Goal: Transaction & Acquisition: Purchase product/service

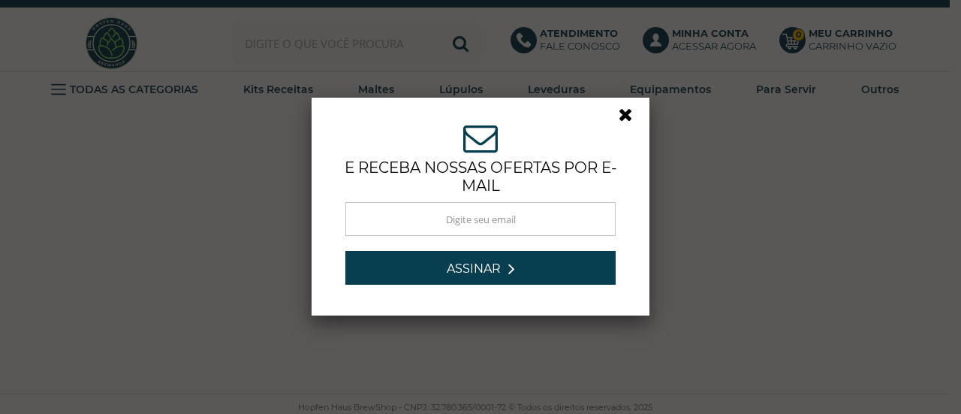
click at [626, 118] on link at bounding box center [632, 118] width 27 height 27
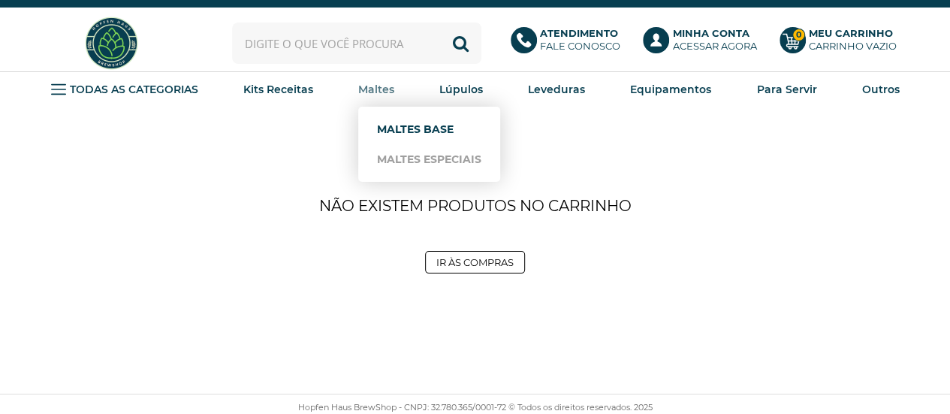
click at [401, 128] on link "Maltes Base" at bounding box center [429, 129] width 104 height 30
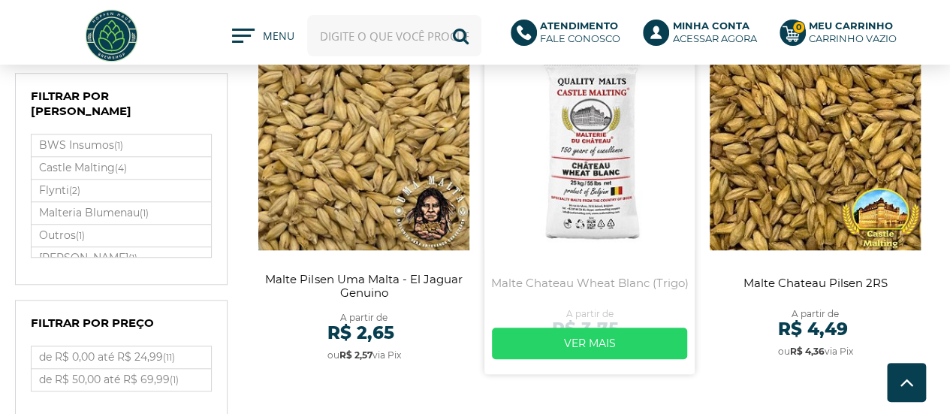
scroll to position [526, 0]
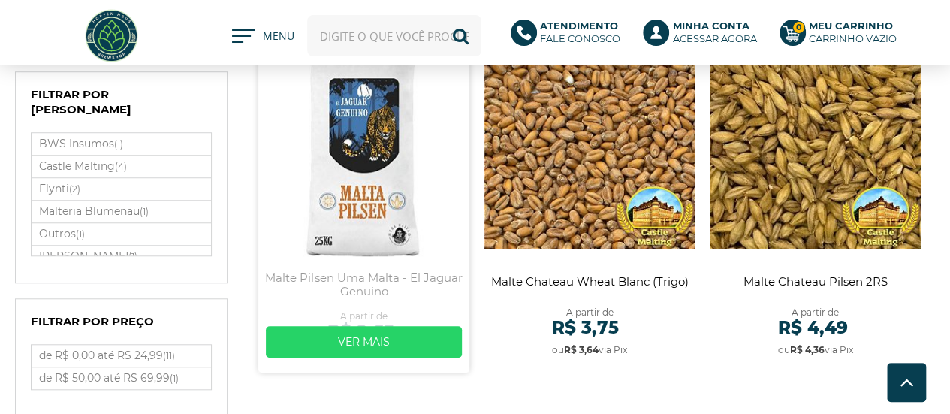
click at [357, 169] on link at bounding box center [363, 197] width 211 height 349
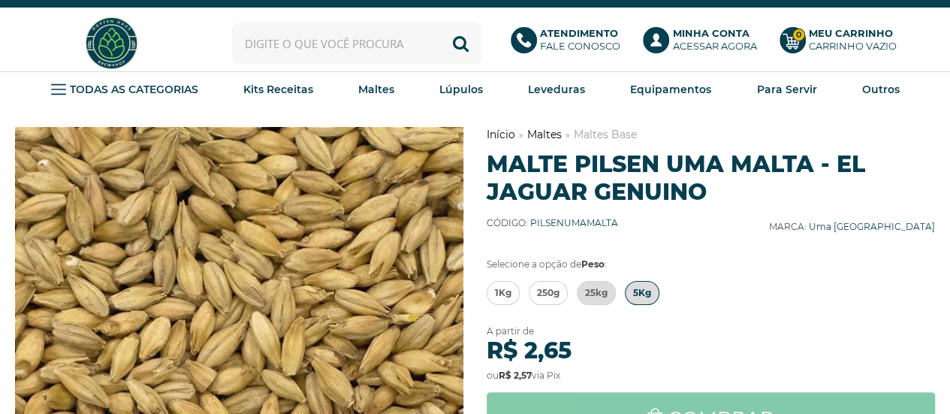
click at [634, 292] on span "5Kg" at bounding box center [642, 293] width 18 height 23
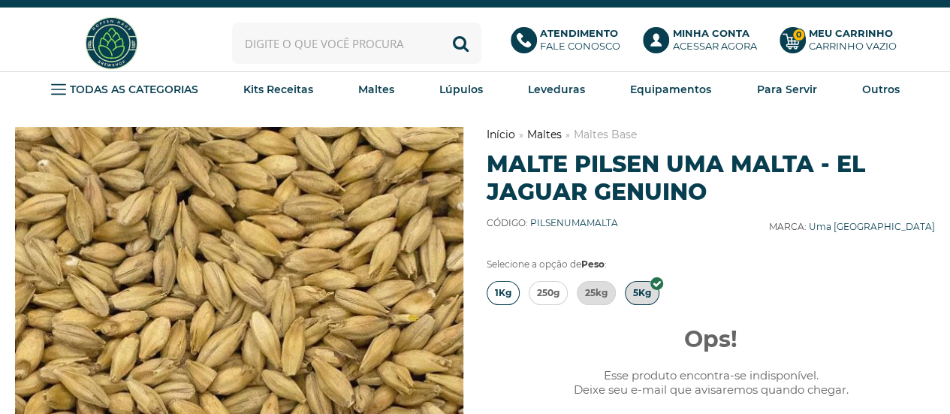
click at [506, 286] on span "1Kg" at bounding box center [503, 293] width 17 height 23
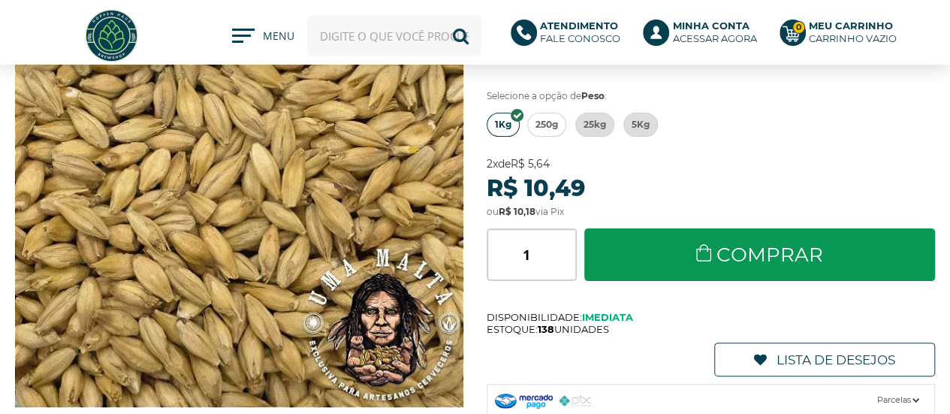
scroll to position [150, 0]
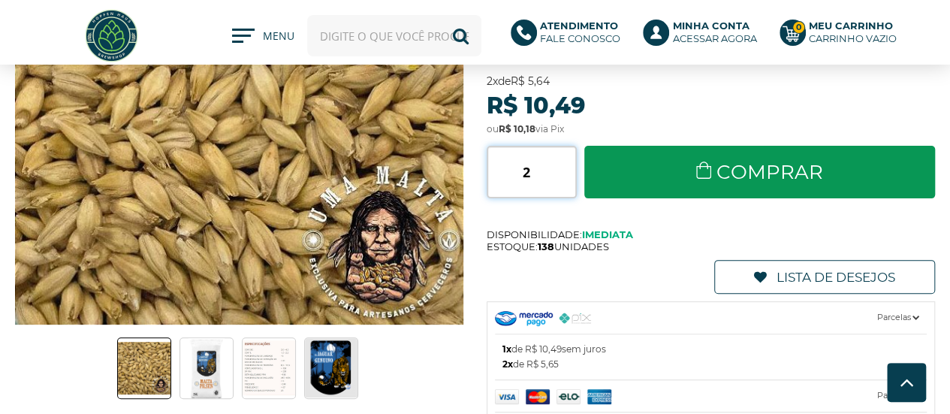
click at [568, 161] on input "2" at bounding box center [530, 172] width 89 height 53
click at [568, 161] on input "3" at bounding box center [530, 172] width 89 height 53
click at [568, 161] on input "4" at bounding box center [530, 172] width 89 height 53
click at [568, 161] on input "5" at bounding box center [530, 172] width 89 height 53
click at [568, 161] on input "6" at bounding box center [530, 172] width 89 height 53
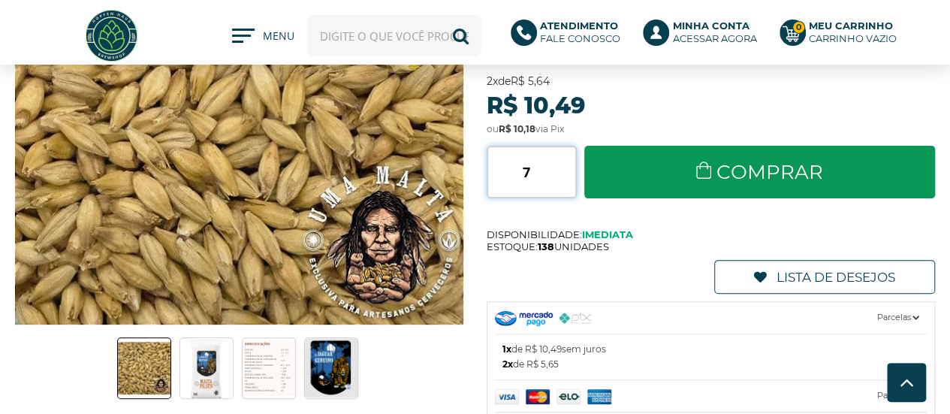
click at [568, 161] on input "7" at bounding box center [530, 172] width 89 height 53
click at [568, 161] on input "8" at bounding box center [530, 172] width 89 height 53
click at [568, 161] on input "9" at bounding box center [530, 172] width 89 height 53
click at [568, 161] on input "10" at bounding box center [530, 172] width 89 height 53
click at [568, 161] on input "11" at bounding box center [530, 172] width 89 height 53
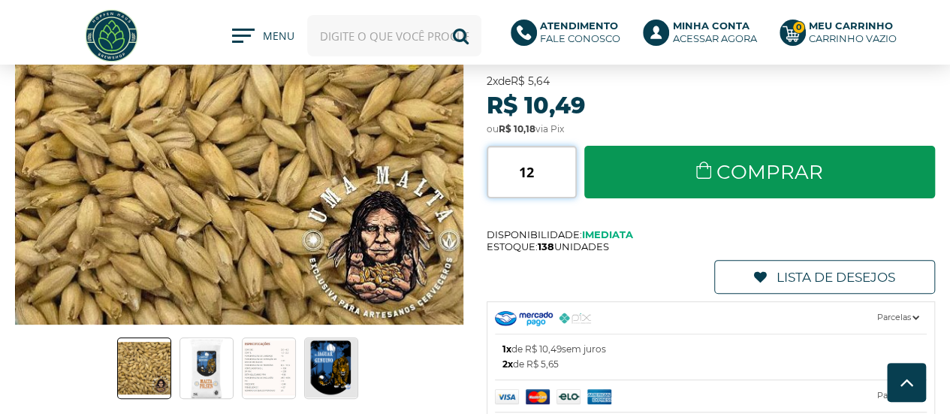
click at [568, 161] on input "12" at bounding box center [530, 172] width 89 height 53
click at [568, 161] on input "13" at bounding box center [530, 172] width 89 height 53
click at [568, 161] on input "14" at bounding box center [530, 172] width 89 height 53
type input "15"
click at [568, 161] on input "15" at bounding box center [530, 172] width 89 height 53
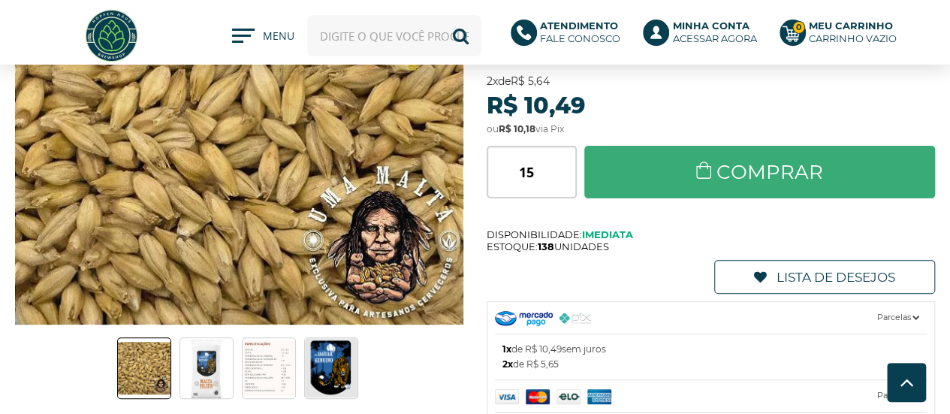
click at [785, 170] on link "Comprar" at bounding box center [759, 172] width 351 height 53
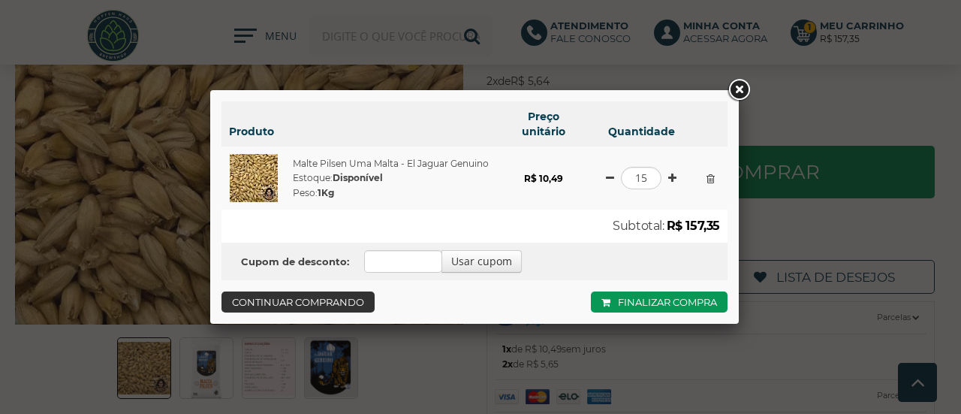
click at [348, 307] on link "Continuar comprando" at bounding box center [297, 301] width 153 height 21
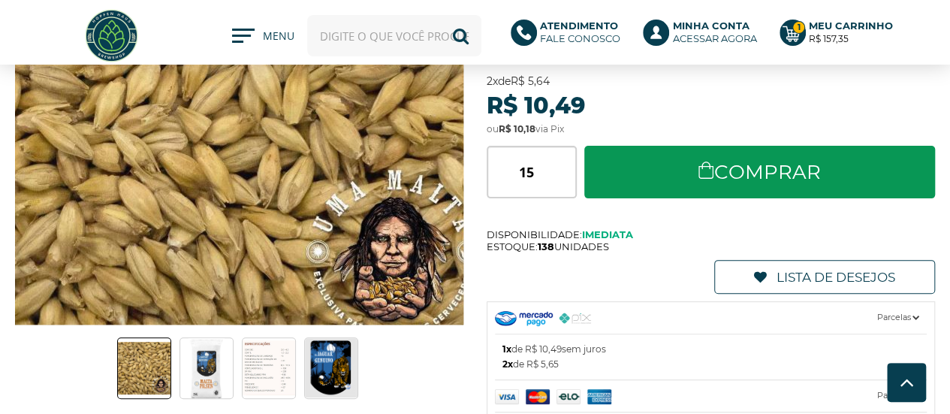
scroll to position [0, 0]
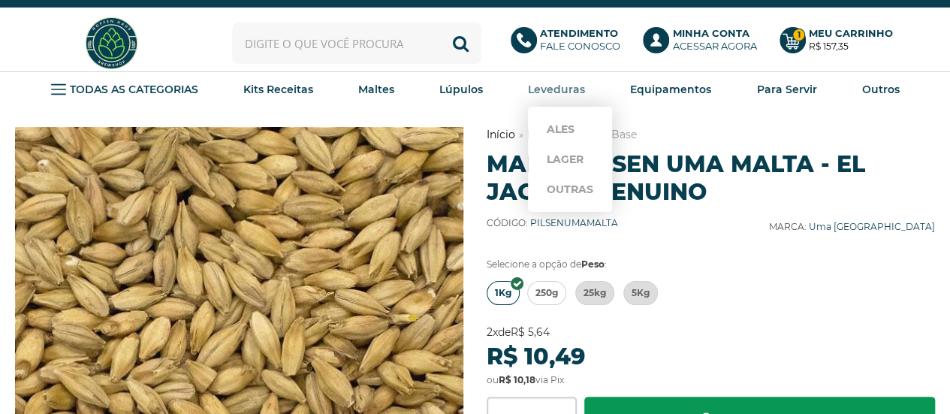
click at [573, 89] on strong "Leveduras" at bounding box center [556, 90] width 57 height 14
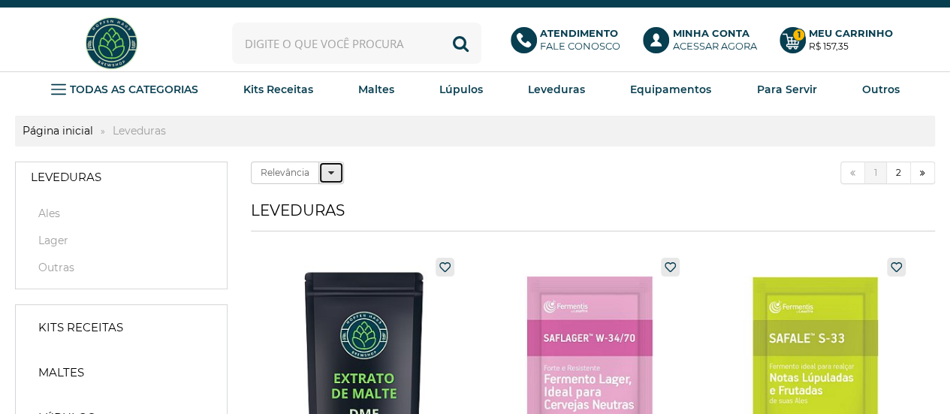
click at [330, 175] on icon at bounding box center [331, 172] width 6 height 11
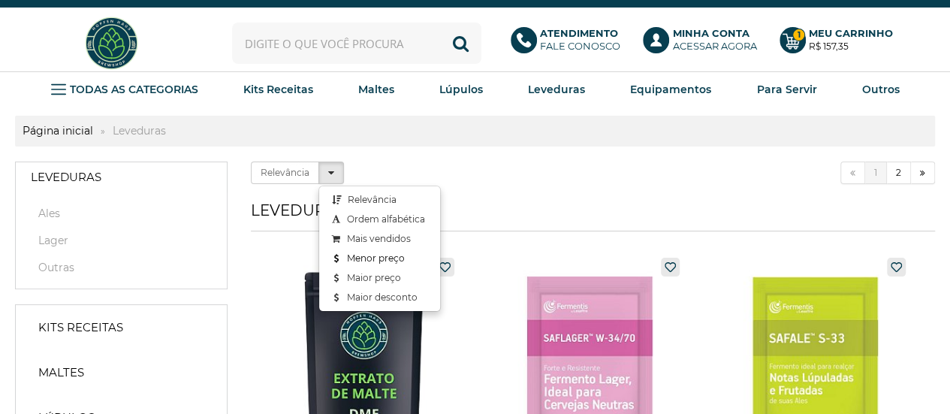
click at [380, 255] on link "Menor preço" at bounding box center [379, 258] width 121 height 20
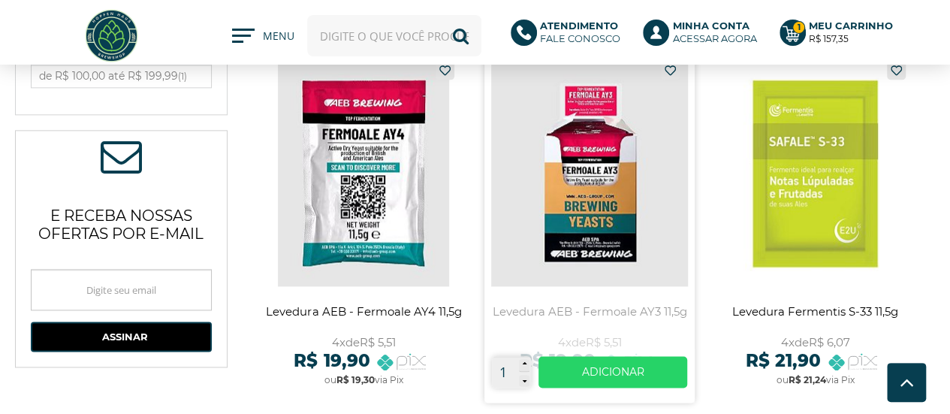
scroll to position [901, 0]
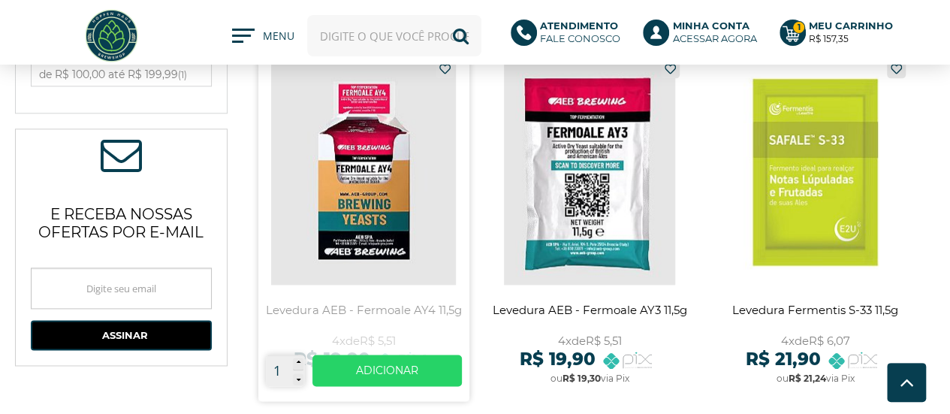
click at [364, 185] on link at bounding box center [363, 226] width 211 height 349
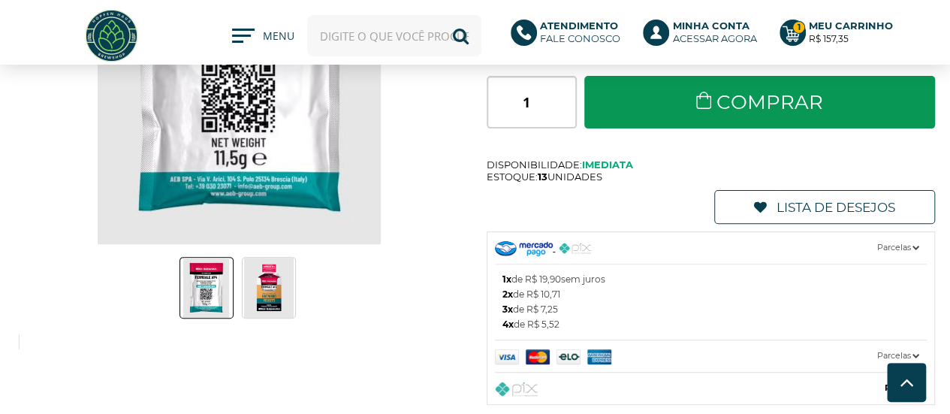
scroll to position [150, 0]
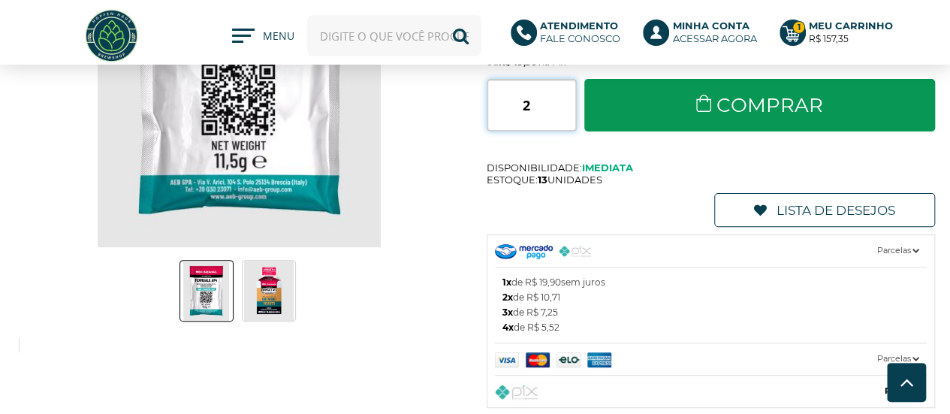
type input "2"
click at [568, 95] on input "2" at bounding box center [530, 105] width 89 height 53
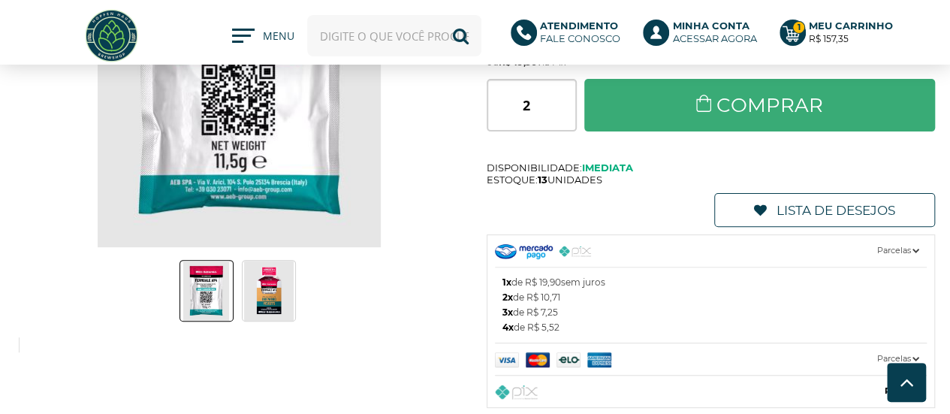
click at [739, 92] on link "Comprar" at bounding box center [759, 105] width 351 height 53
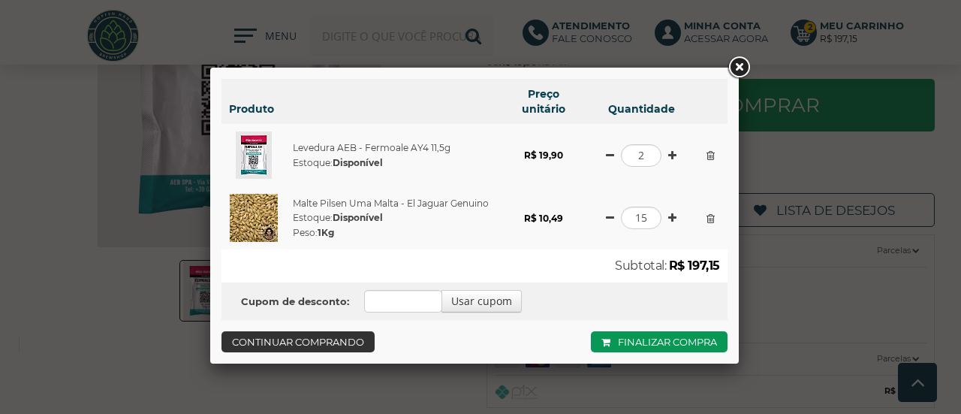
click at [302, 346] on link "Continuar comprando" at bounding box center [297, 341] width 153 height 21
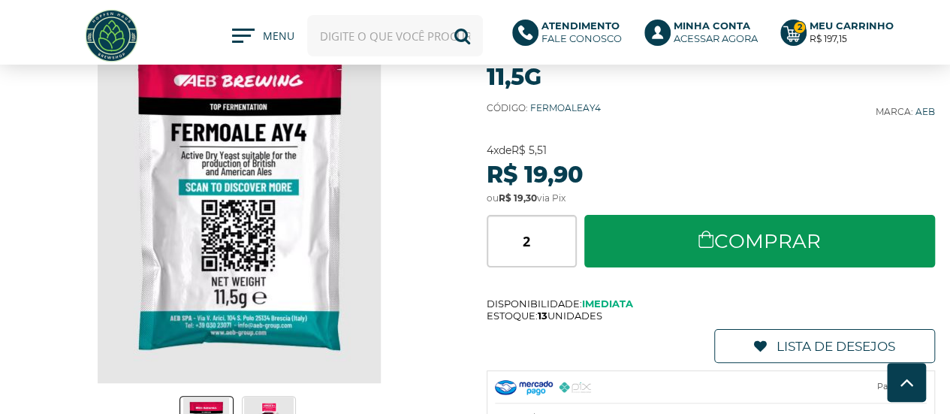
scroll to position [0, 0]
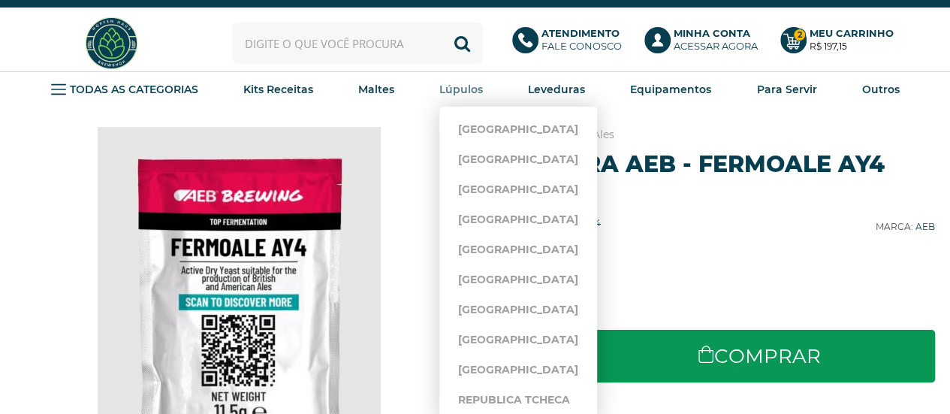
click at [458, 89] on strong "Lúpulos" at bounding box center [461, 90] width 44 height 14
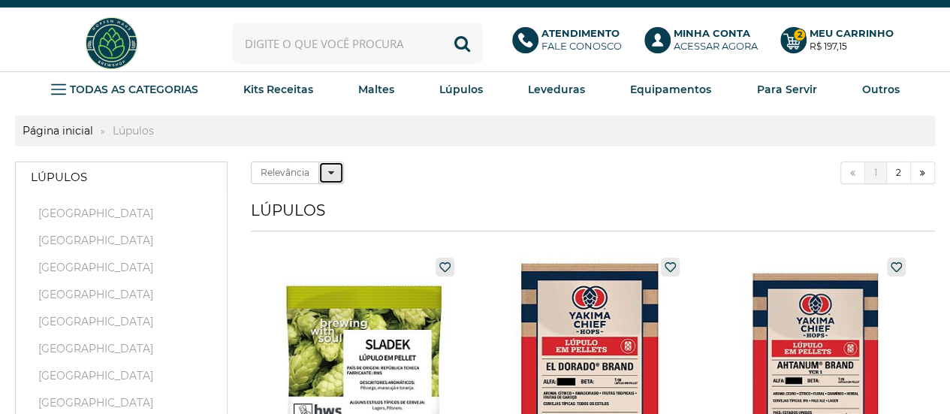
click at [336, 173] on button "Relevância" at bounding box center [331, 172] width 26 height 23
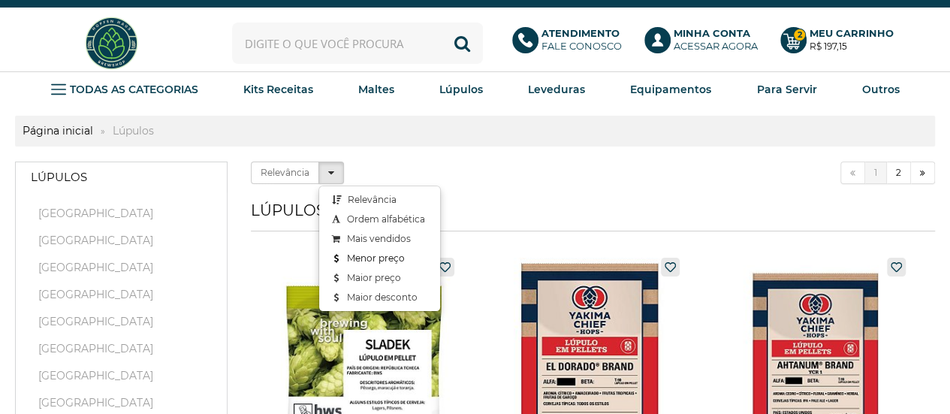
click at [381, 255] on link "Menor preço" at bounding box center [379, 258] width 121 height 20
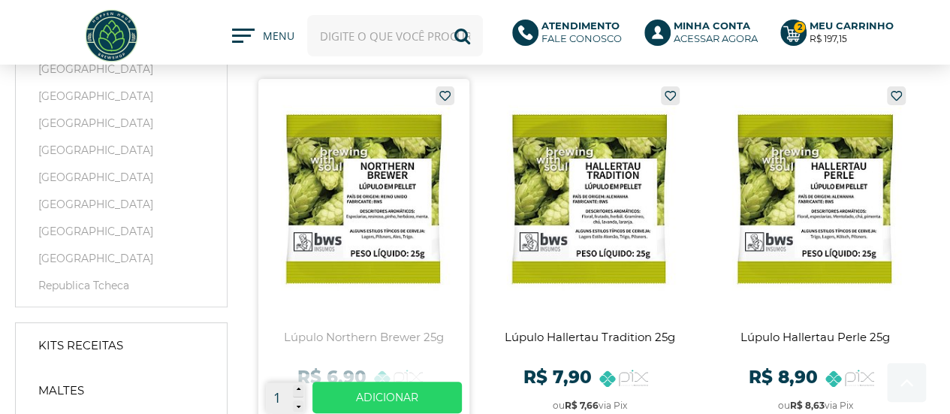
scroll to position [150, 0]
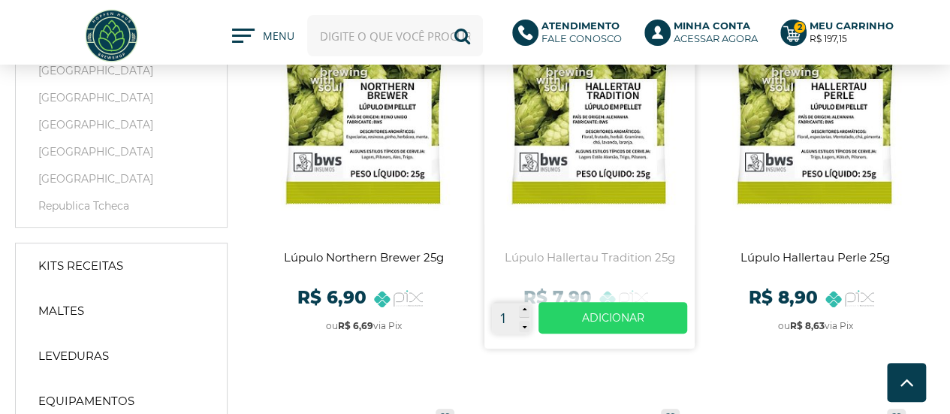
click at [610, 119] on link at bounding box center [589, 173] width 211 height 349
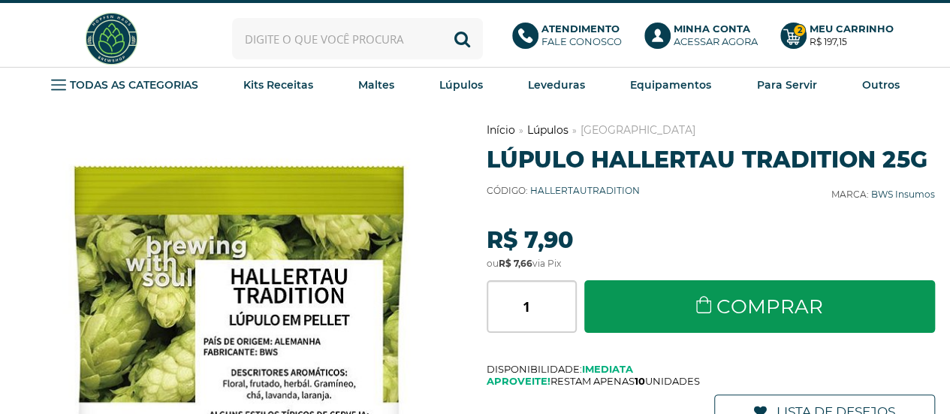
scroll to position [75, 0]
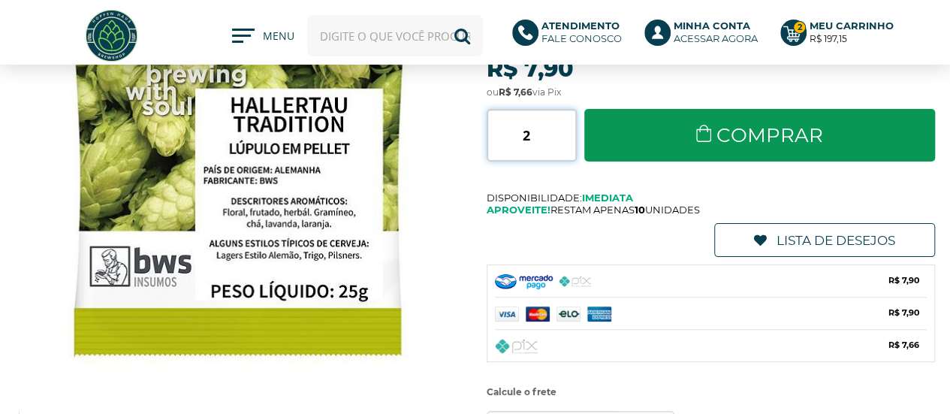
click at [568, 128] on input "2" at bounding box center [530, 135] width 89 height 53
click at [568, 128] on input "3" at bounding box center [530, 135] width 89 height 53
type input "4"
click at [568, 128] on input "4" at bounding box center [530, 135] width 89 height 53
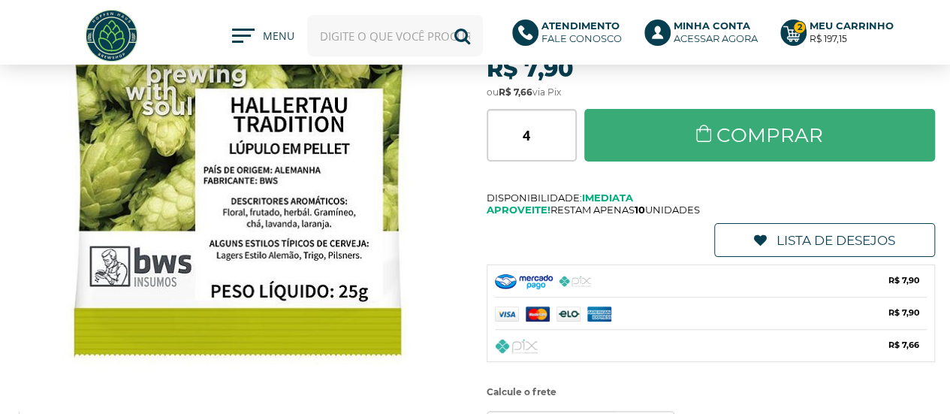
click at [653, 149] on link "Comprar" at bounding box center [759, 135] width 351 height 53
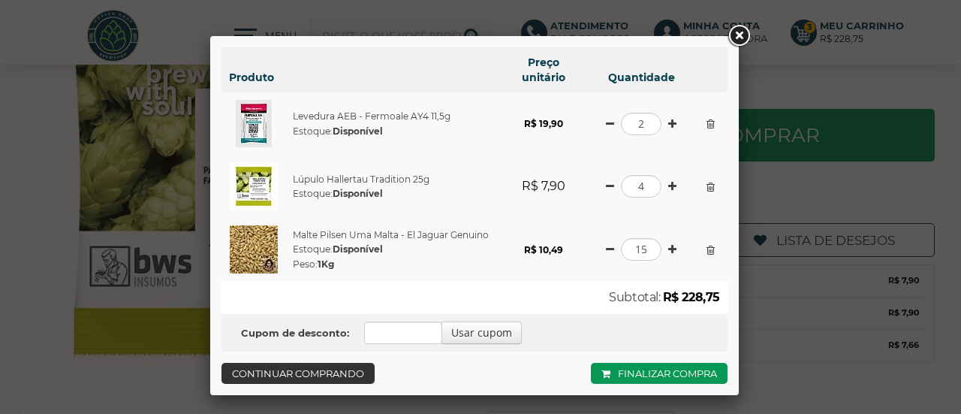
click at [279, 376] on link "Continuar comprando" at bounding box center [297, 373] width 153 height 21
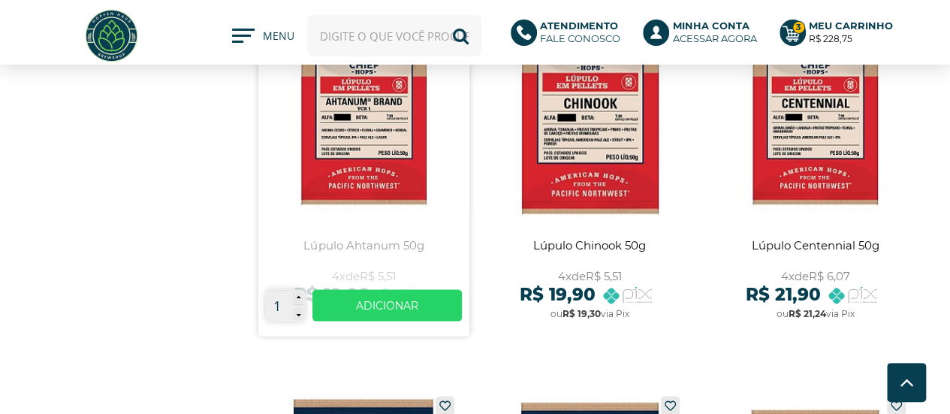
scroll to position [1377, 0]
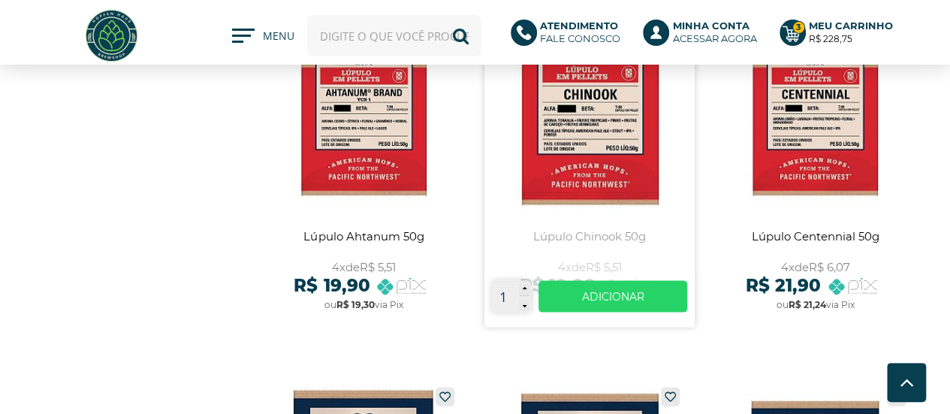
click at [617, 149] on link at bounding box center [589, 151] width 211 height 349
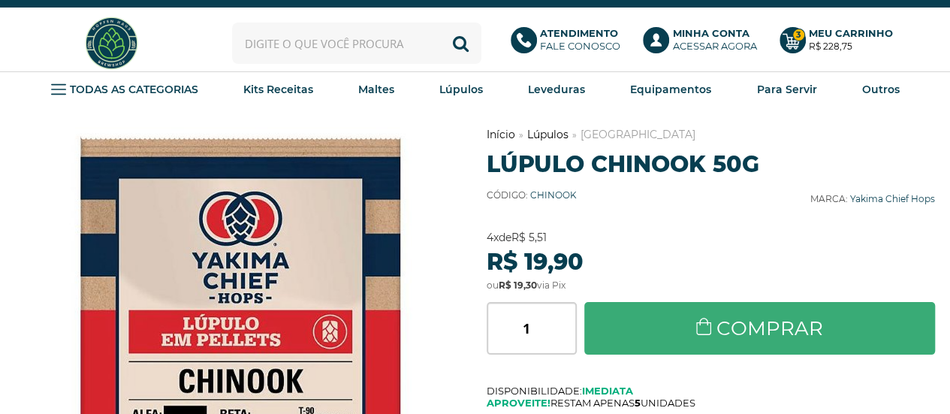
click at [656, 322] on link "Comprar" at bounding box center [759, 328] width 351 height 53
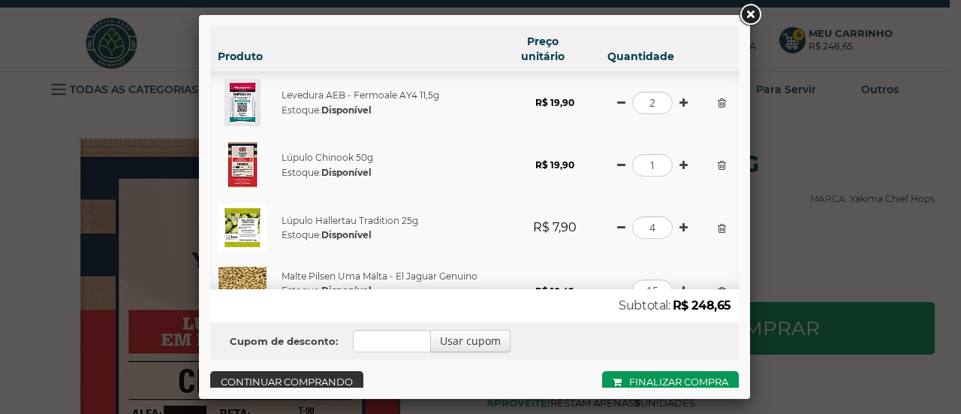
click at [292, 378] on link "Continuar comprando" at bounding box center [286, 381] width 153 height 21
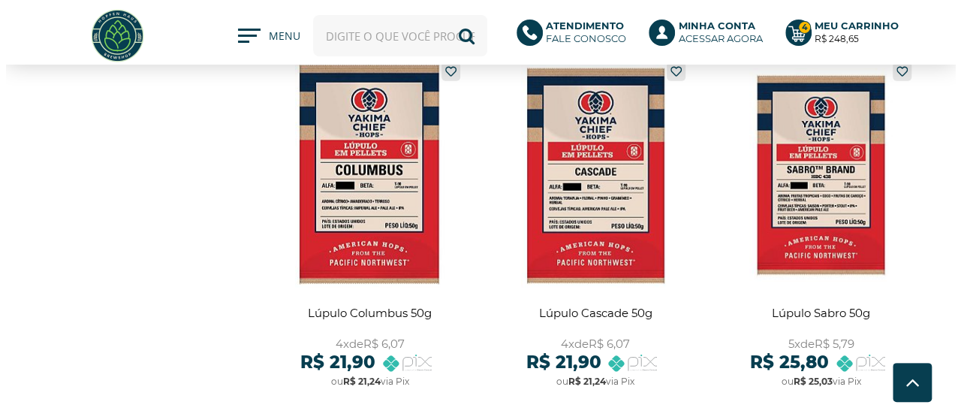
scroll to position [1743, 0]
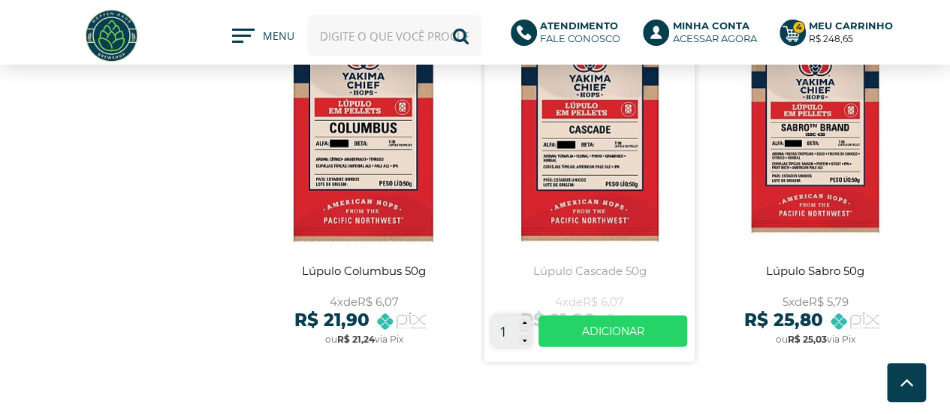
click at [522, 327] on icon at bounding box center [524, 325] width 4 height 8
type input "3"
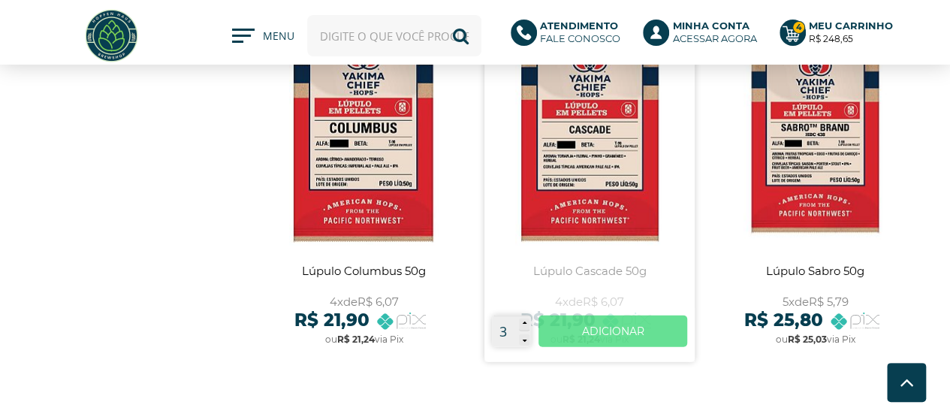
click at [583, 333] on link "Ver mais" at bounding box center [612, 331] width 149 height 32
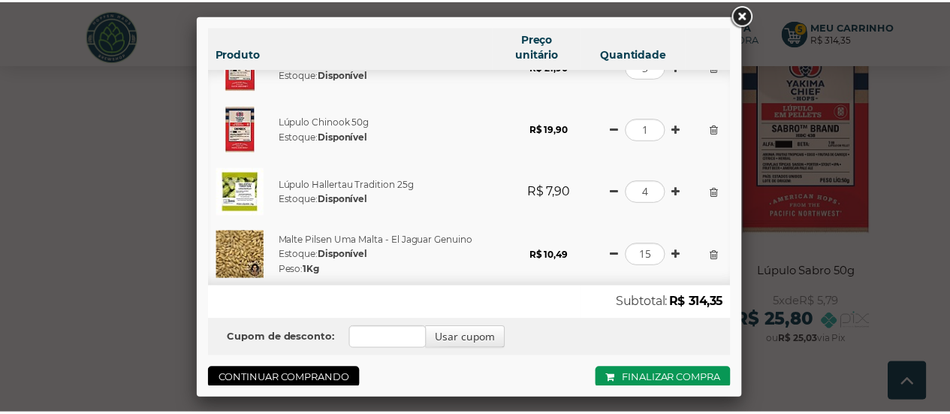
scroll to position [4, 0]
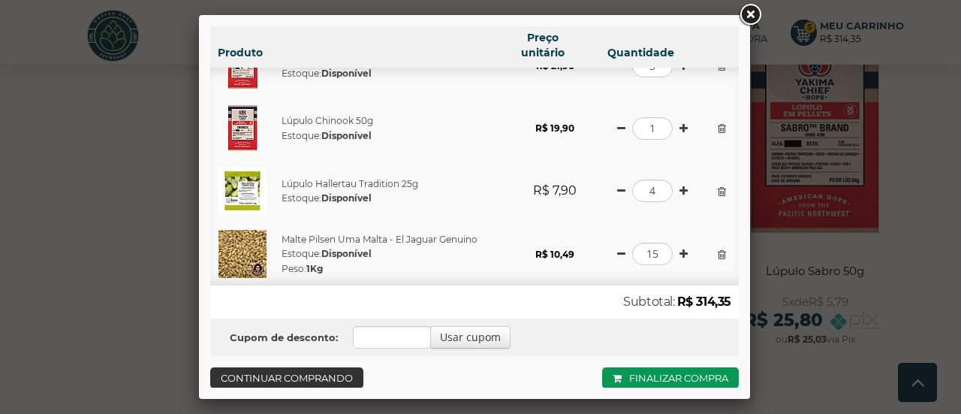
click at [309, 375] on link "Continuar comprando" at bounding box center [286, 377] width 153 height 21
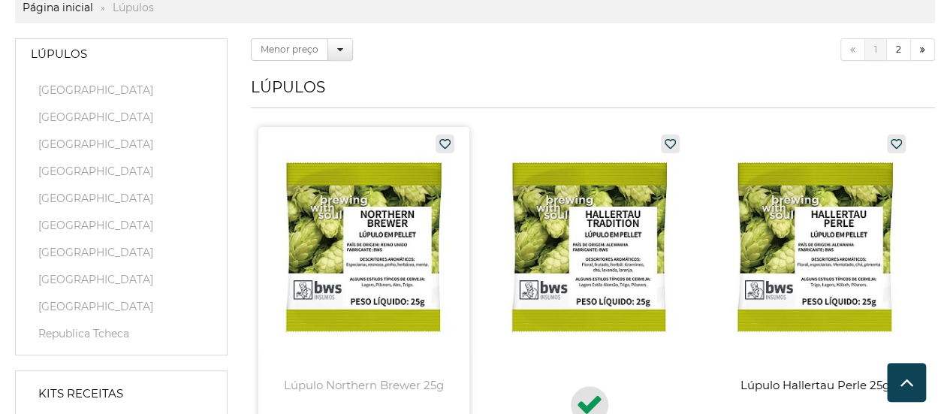
scroll to position [0, 0]
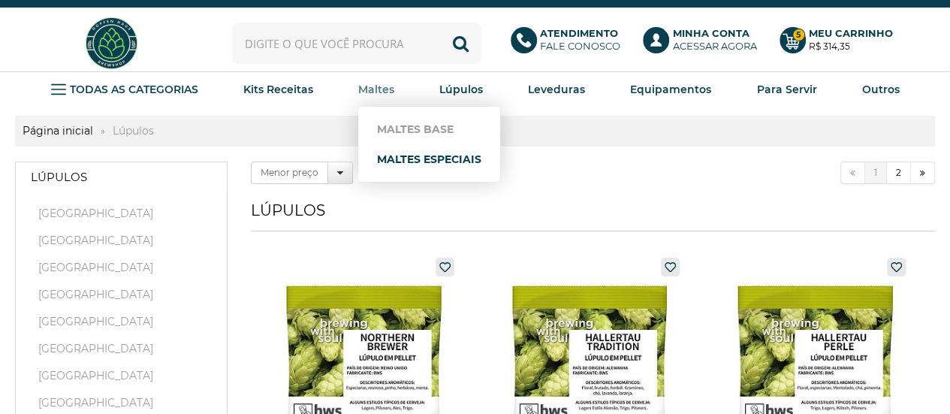
click at [395, 161] on link "Maltes Especiais" at bounding box center [429, 159] width 104 height 30
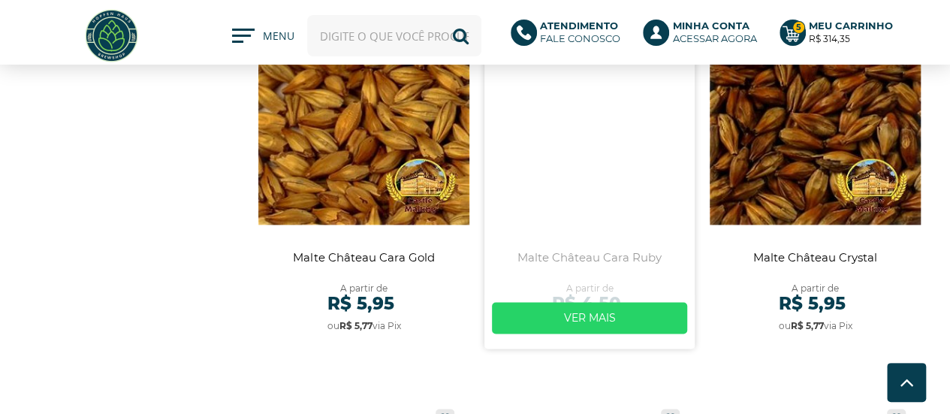
scroll to position [901, 0]
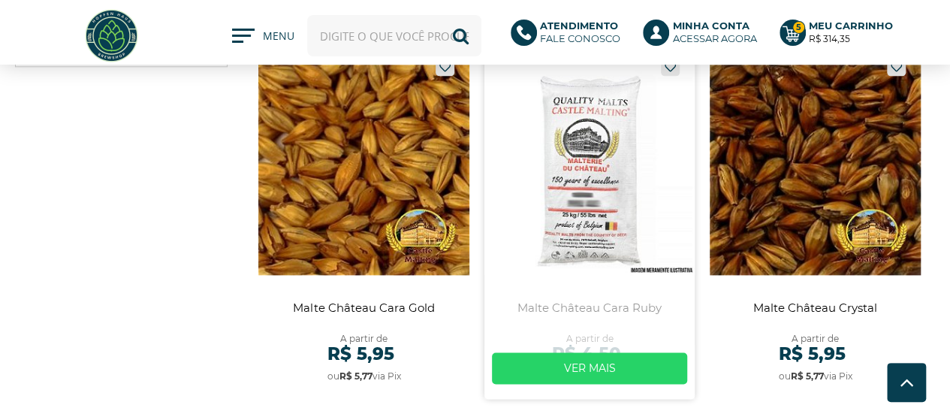
click at [624, 156] on link at bounding box center [589, 224] width 211 height 349
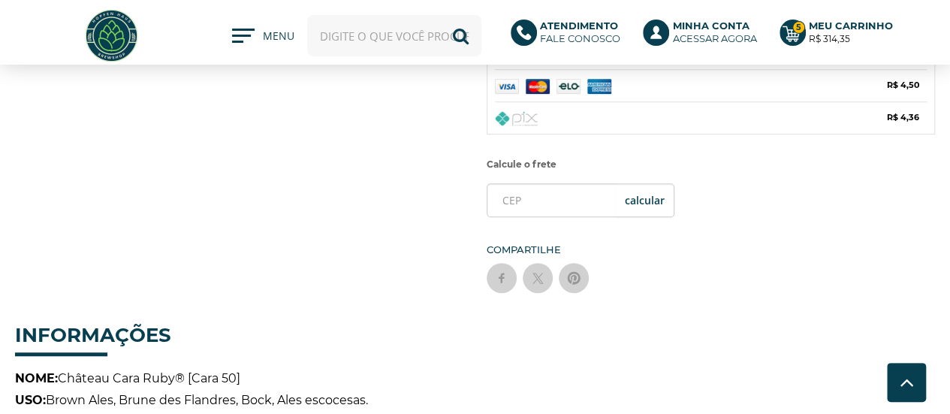
scroll to position [300, 0]
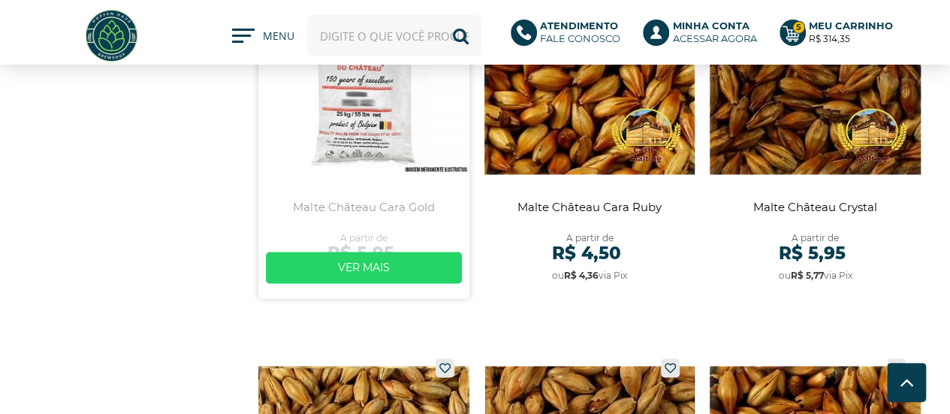
scroll to position [901, 0]
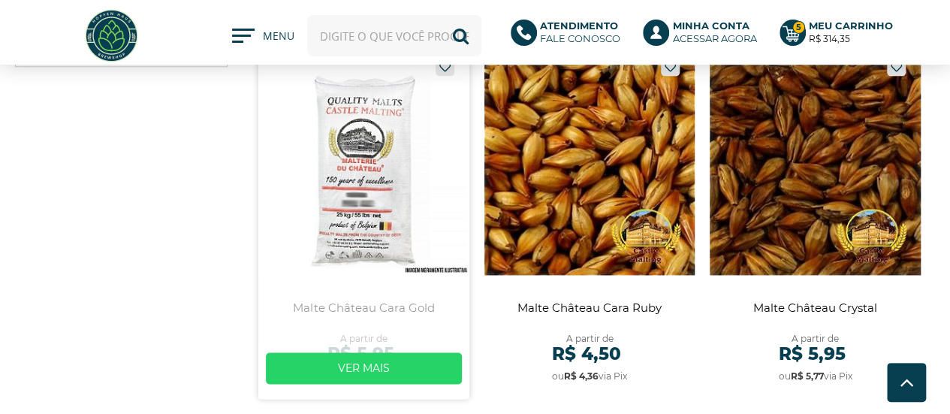
click at [374, 171] on link at bounding box center [363, 224] width 211 height 349
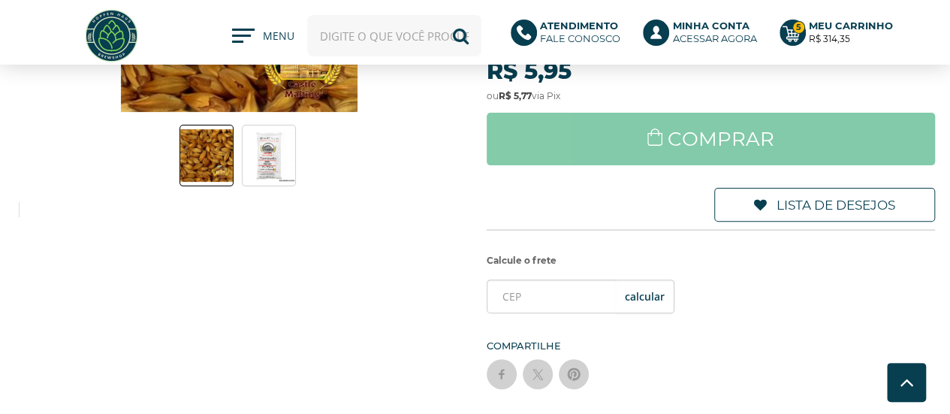
scroll to position [150, 0]
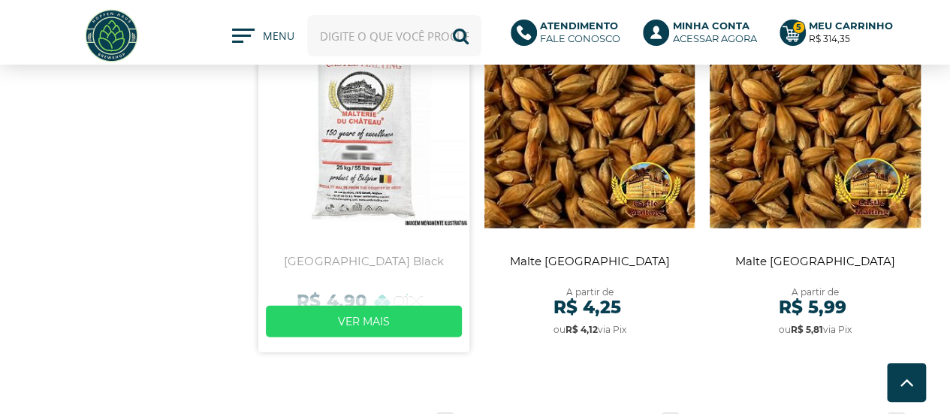
scroll to position [1752, 0]
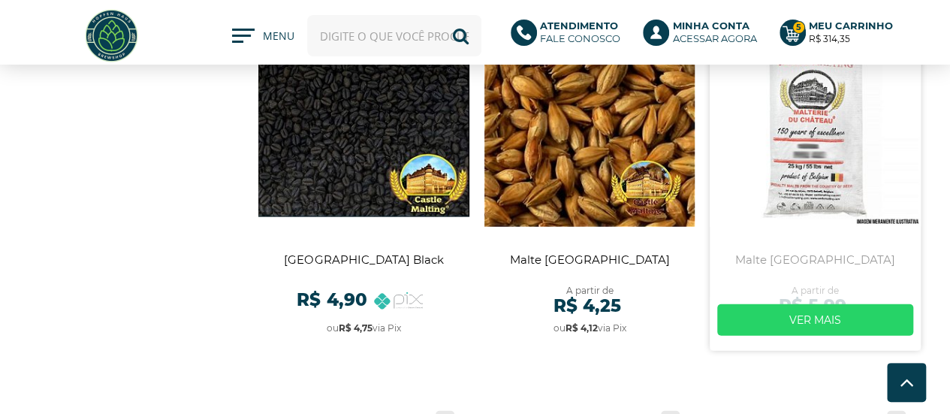
click at [785, 128] on link at bounding box center [814, 176] width 211 height 349
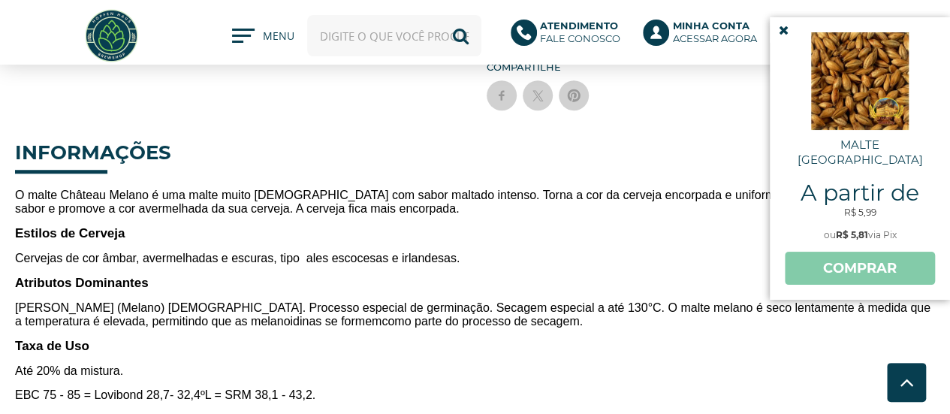
scroll to position [450, 0]
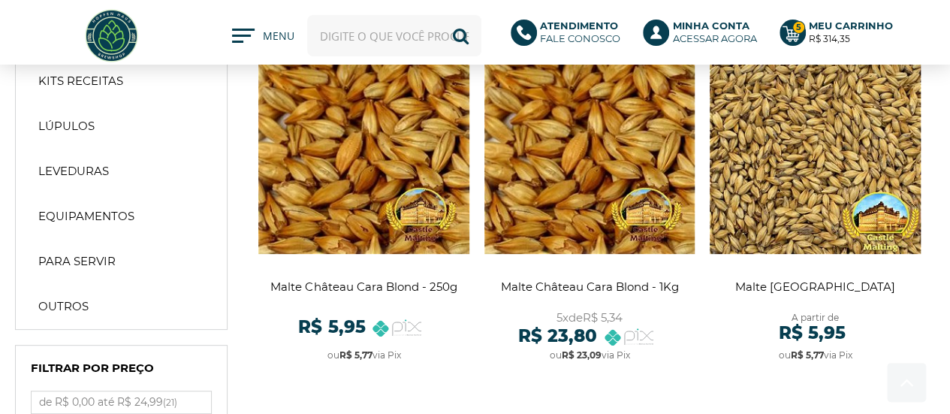
scroll to position [225, 0]
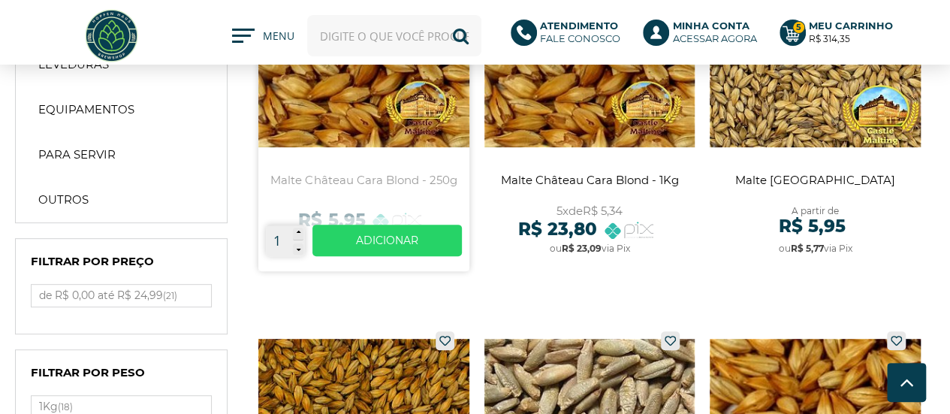
click at [353, 121] on link at bounding box center [363, 96] width 211 height 349
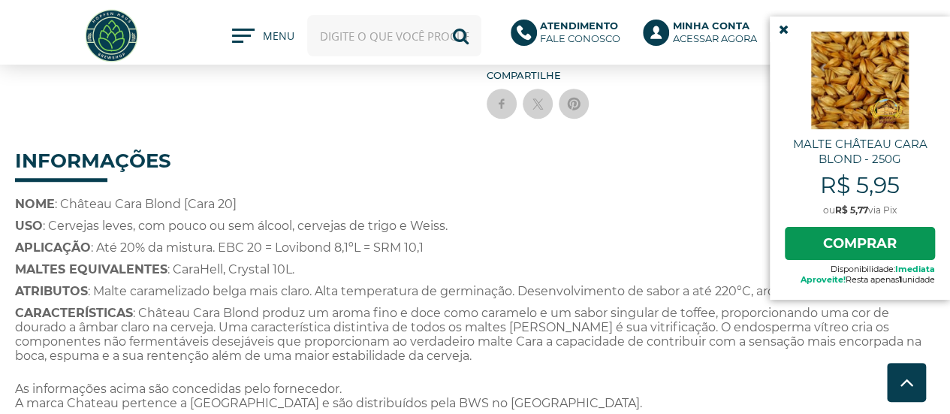
scroll to position [526, 0]
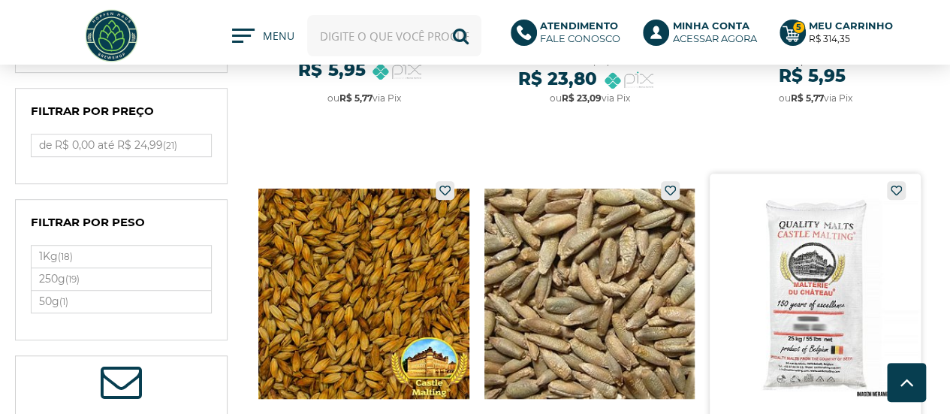
scroll to position [450, 0]
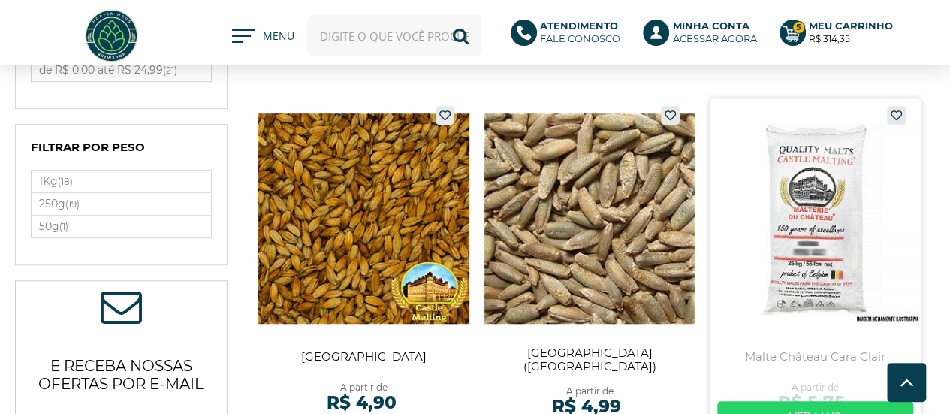
click at [771, 186] on link at bounding box center [814, 272] width 211 height 349
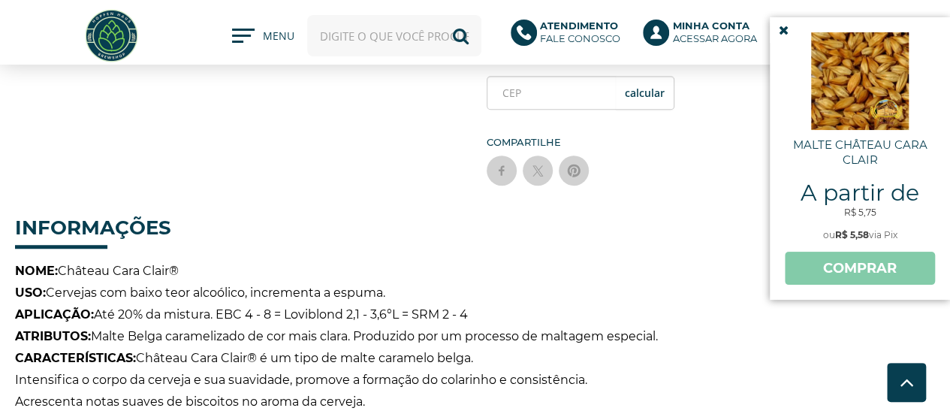
scroll to position [526, 0]
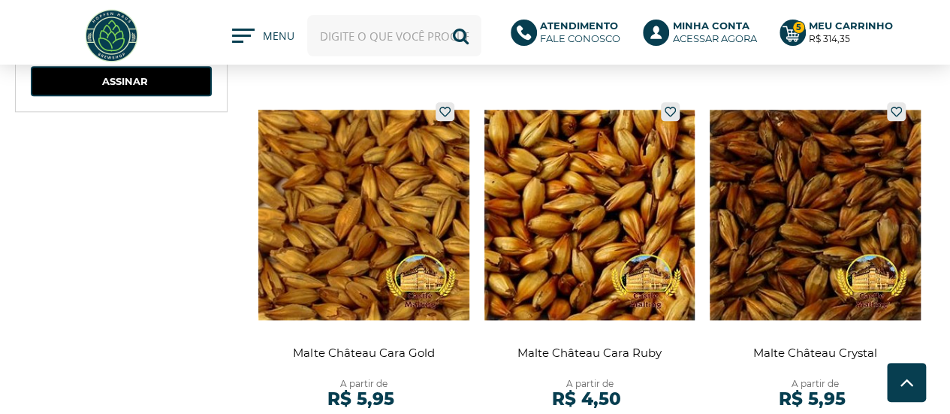
scroll to position [926, 0]
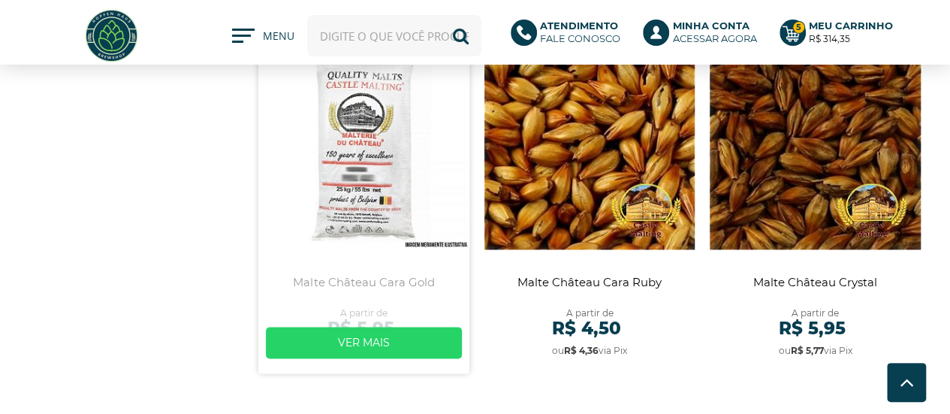
click at [408, 157] on link at bounding box center [363, 198] width 211 height 349
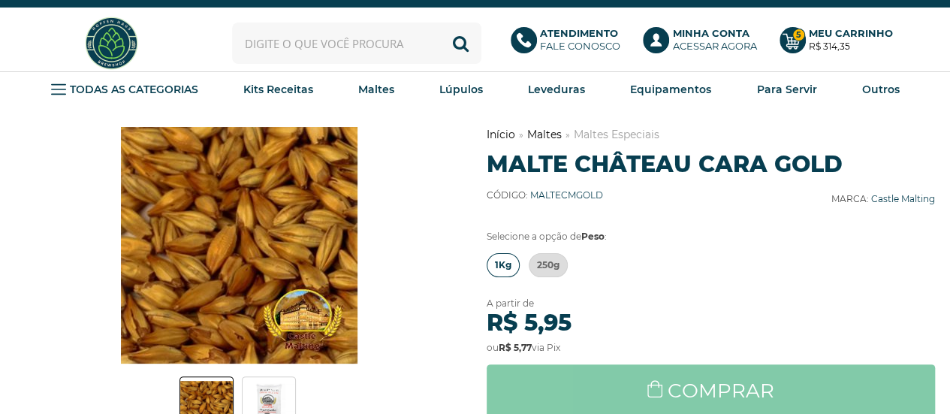
click at [501, 262] on span "1Kg" at bounding box center [503, 265] width 17 height 23
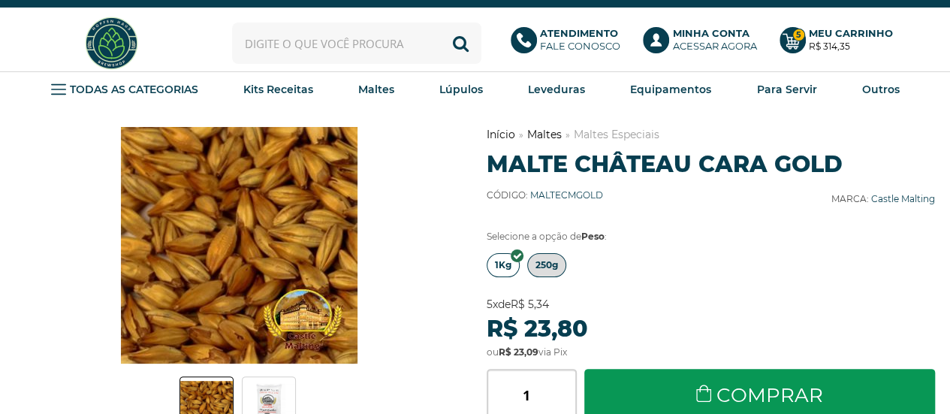
click at [556, 265] on span "250g" at bounding box center [546, 265] width 23 height 23
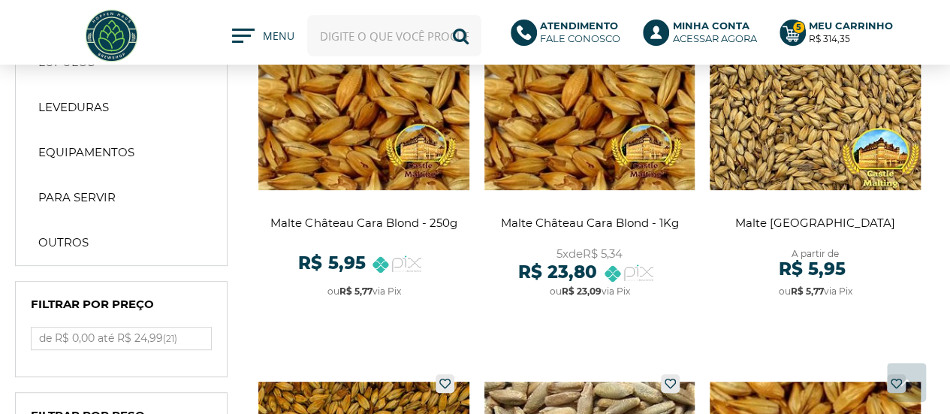
scroll to position [225, 0]
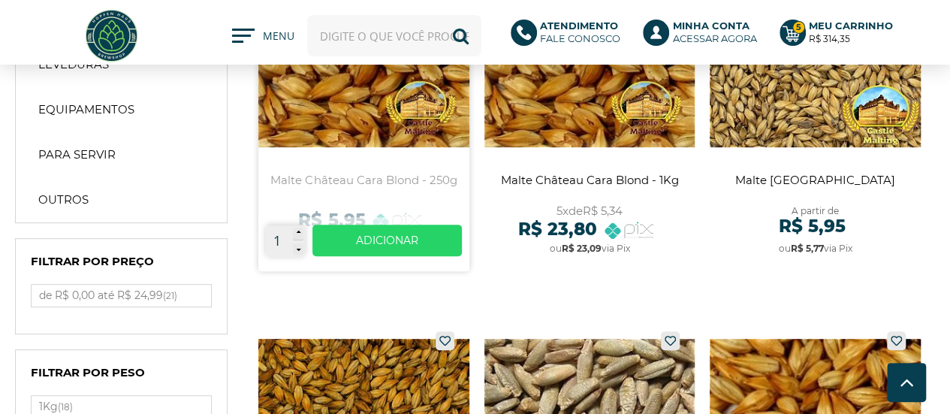
click at [363, 113] on link at bounding box center [363, 96] width 211 height 349
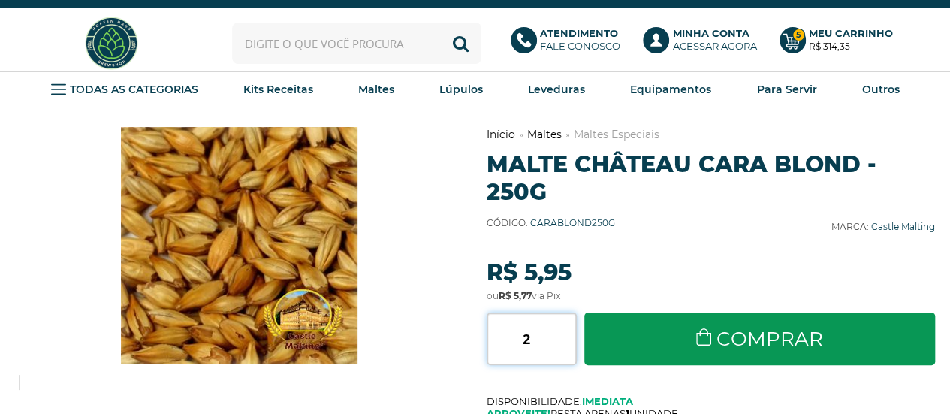
type input "2"
click at [569, 333] on input "2" at bounding box center [530, 338] width 89 height 53
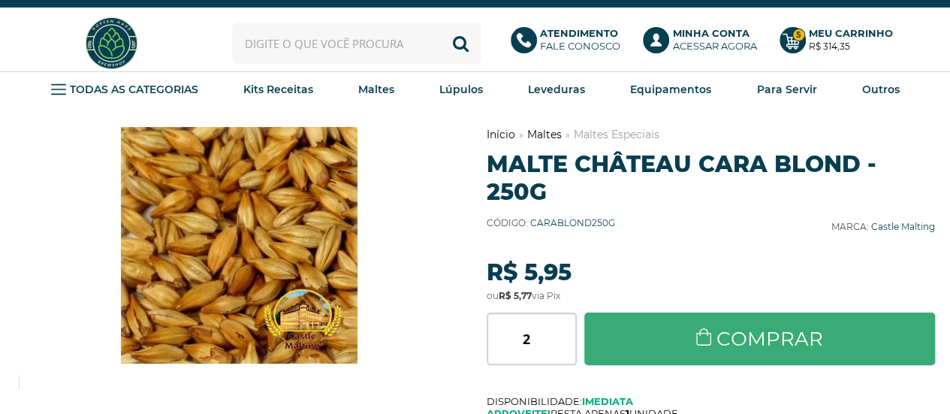
click at [689, 359] on link "Comprar" at bounding box center [759, 338] width 351 height 53
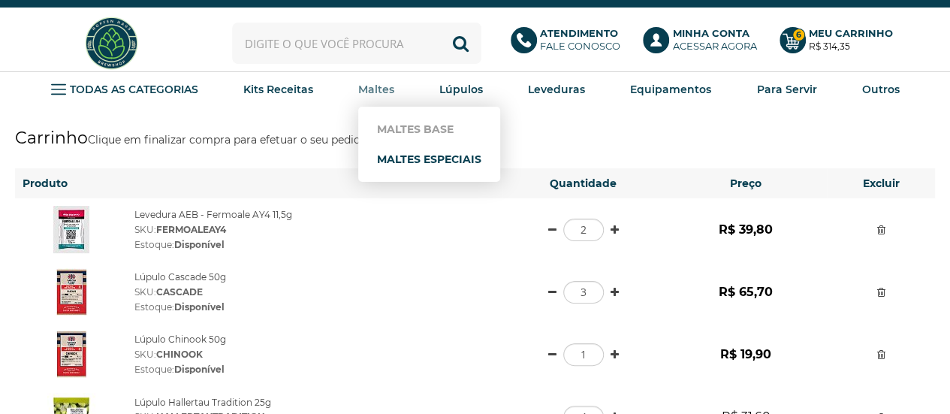
click at [405, 157] on link "Maltes Especiais" at bounding box center [429, 159] width 104 height 30
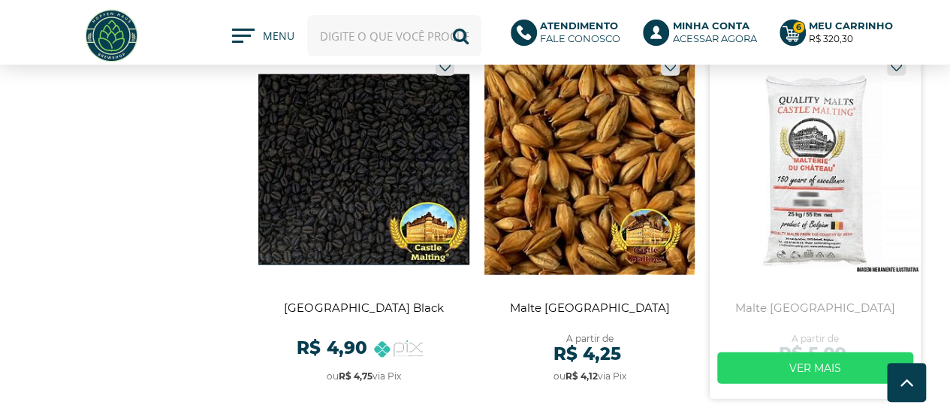
scroll to position [1727, 0]
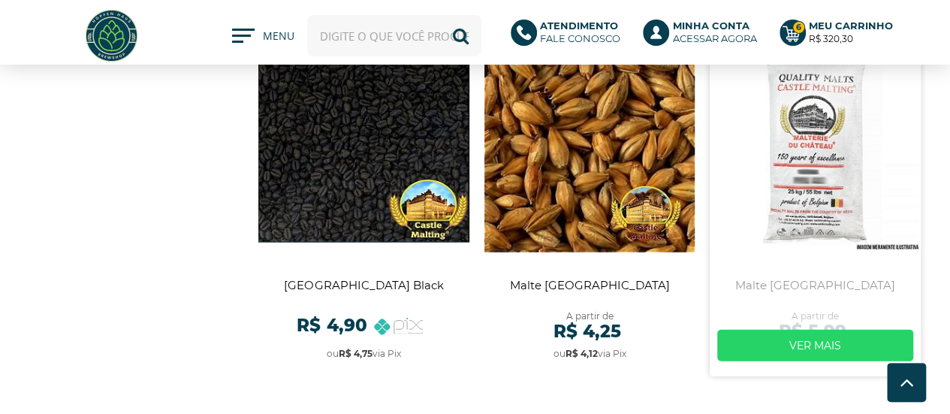
click at [818, 127] on link at bounding box center [814, 201] width 211 height 349
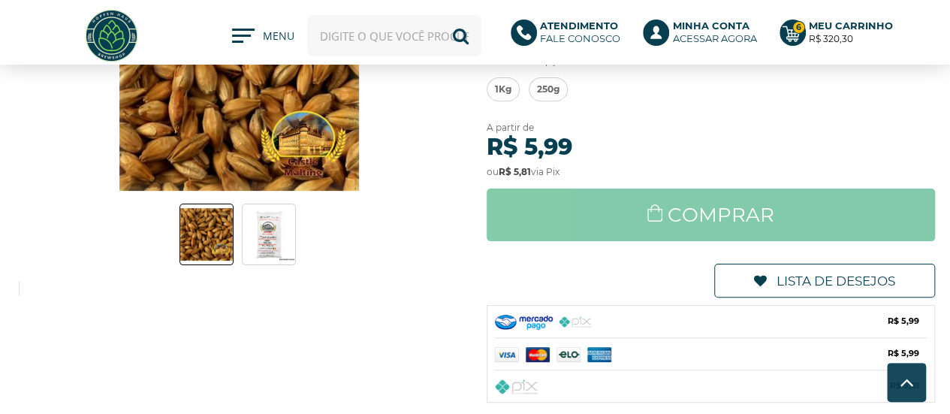
scroll to position [75, 0]
click at [547, 88] on span "250g" at bounding box center [548, 89] width 23 height 23
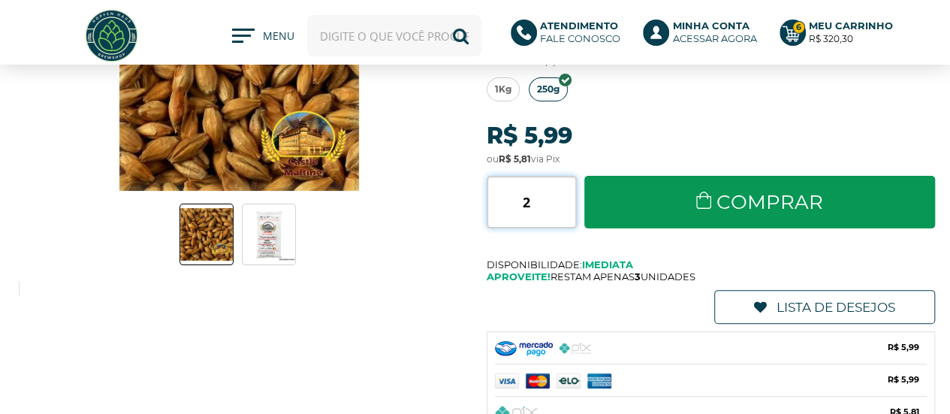
type input "2"
click at [567, 194] on input "2" at bounding box center [530, 202] width 89 height 53
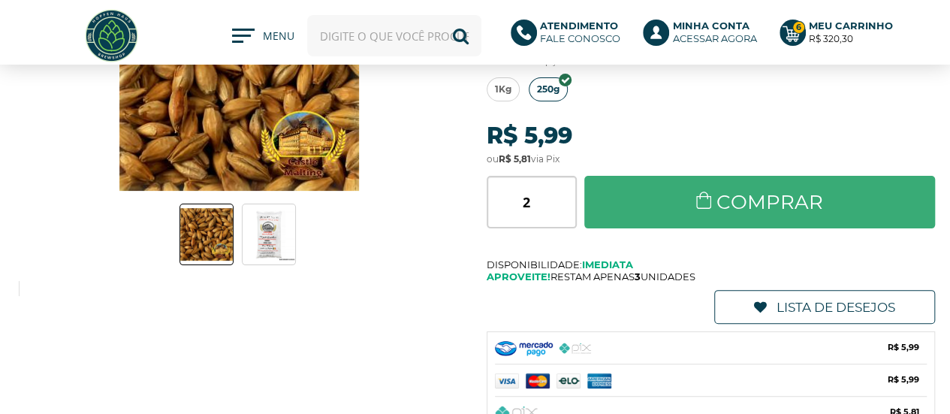
click at [686, 206] on link "Comprar" at bounding box center [759, 202] width 351 height 53
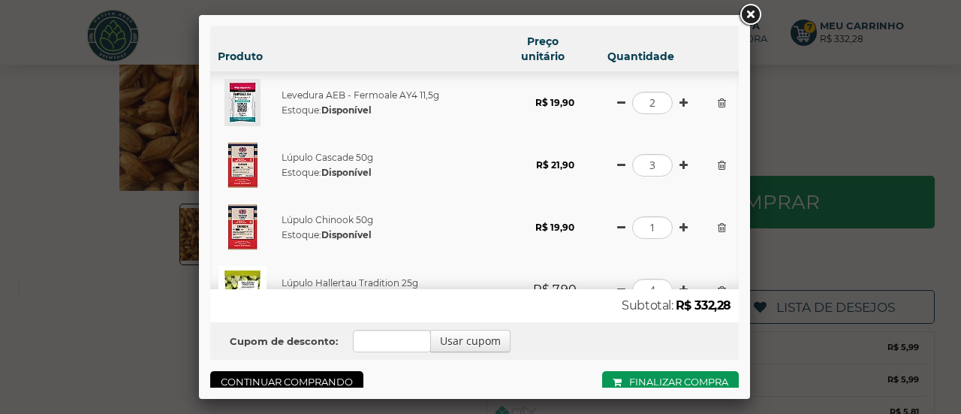
click at [757, 13] on link at bounding box center [749, 15] width 27 height 27
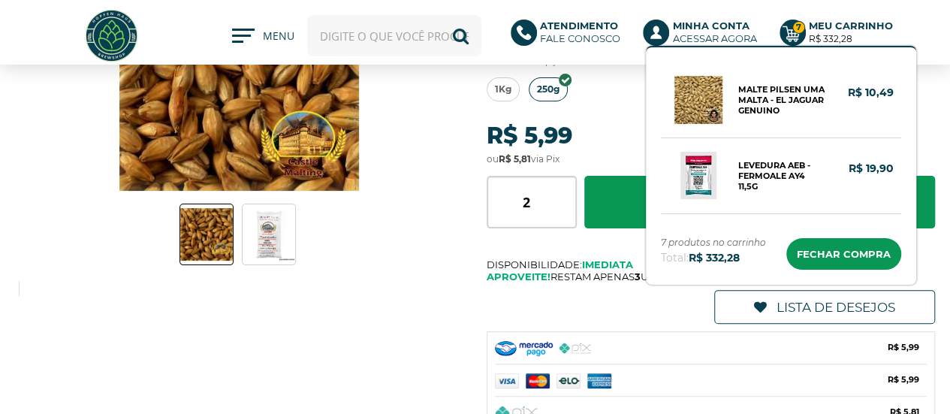
click at [842, 29] on b "Meu Carrinho" at bounding box center [851, 26] width 84 height 12
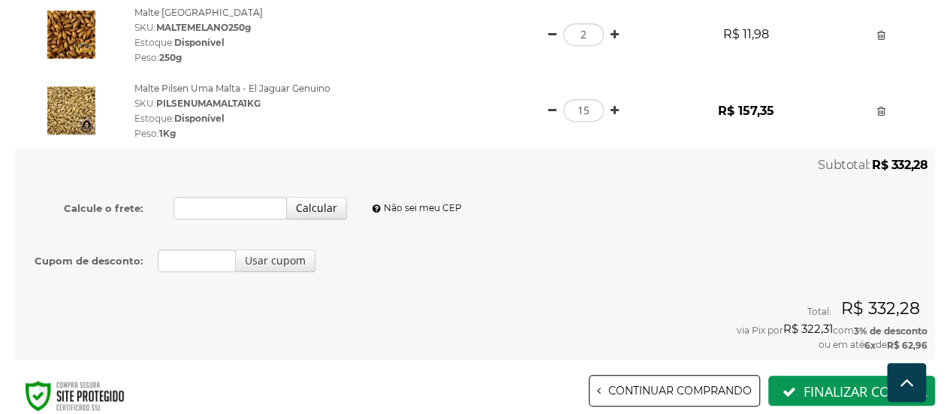
scroll to position [526, 0]
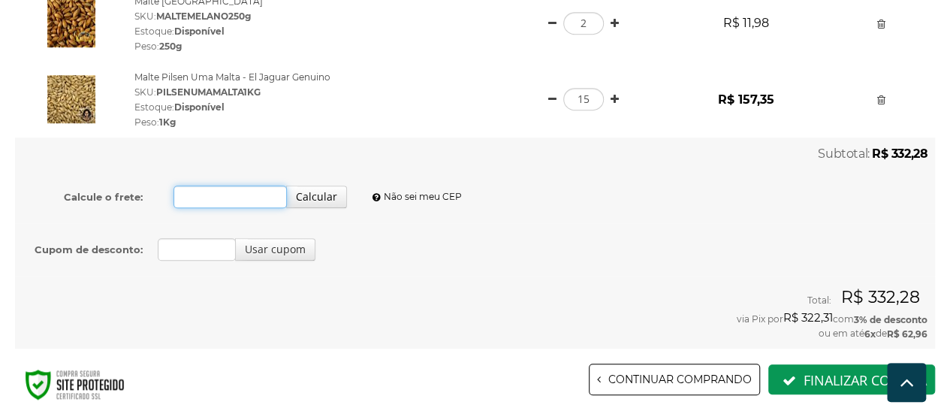
click at [192, 193] on input "Calcule o frete:" at bounding box center [229, 196] width 113 height 23
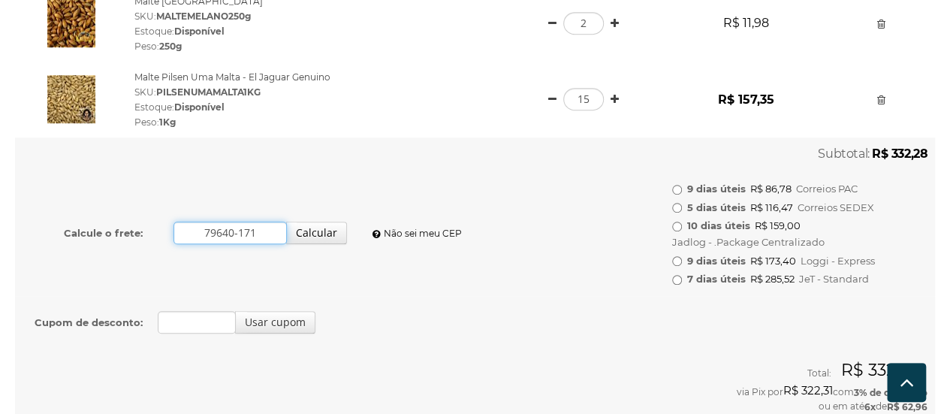
type input "79640-171"
click at [672, 185] on input "9 dias úteis R$ 86,78 Correios PAC" at bounding box center [677, 190] width 10 height 10
radio input "true"
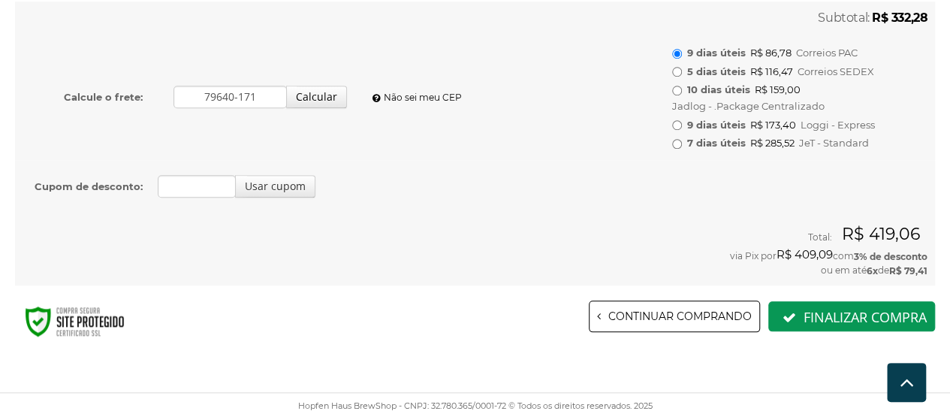
scroll to position [629, 0]
